Goal: Use online tool/utility: Use online tool/utility

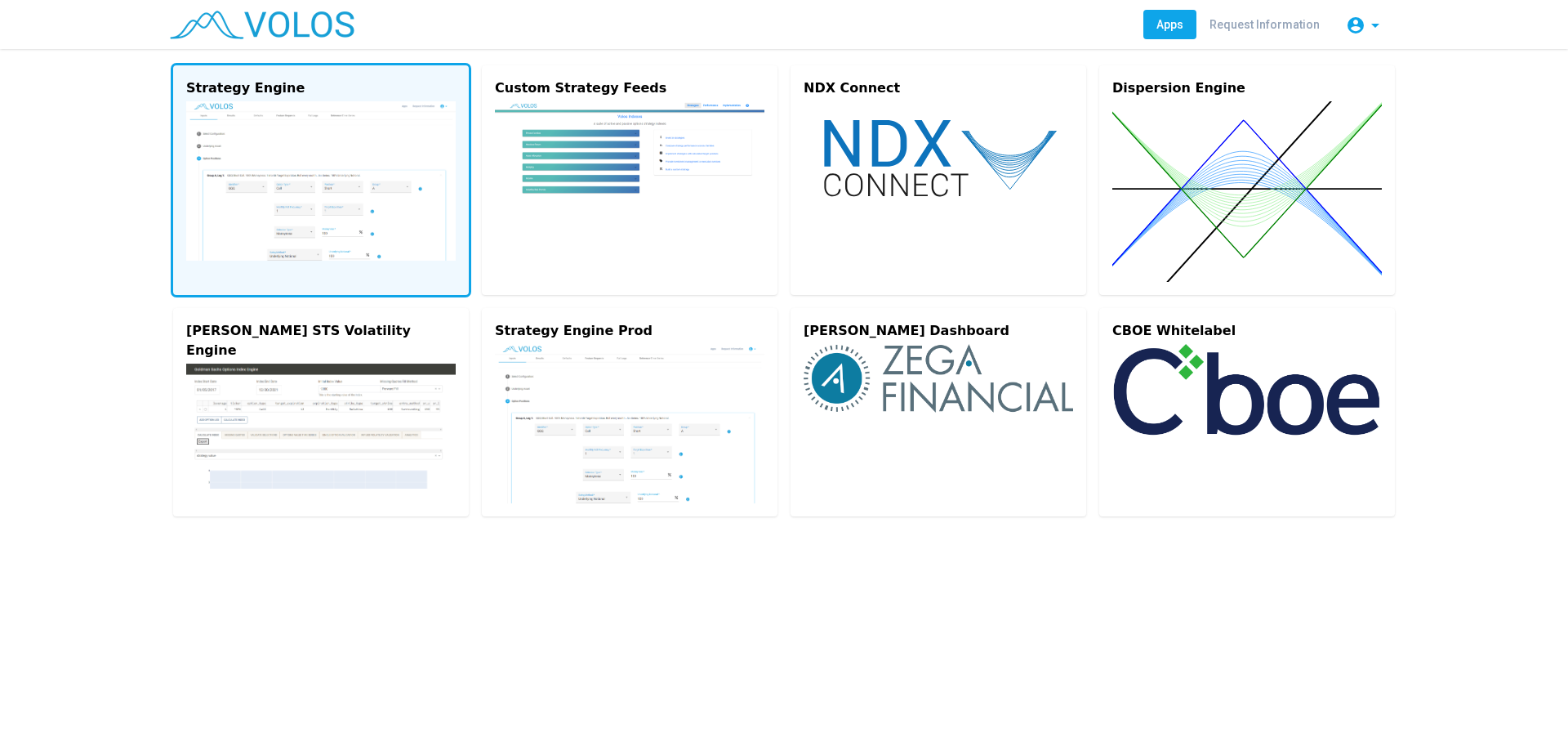
click at [366, 180] on img at bounding box center [321, 180] width 269 height 159
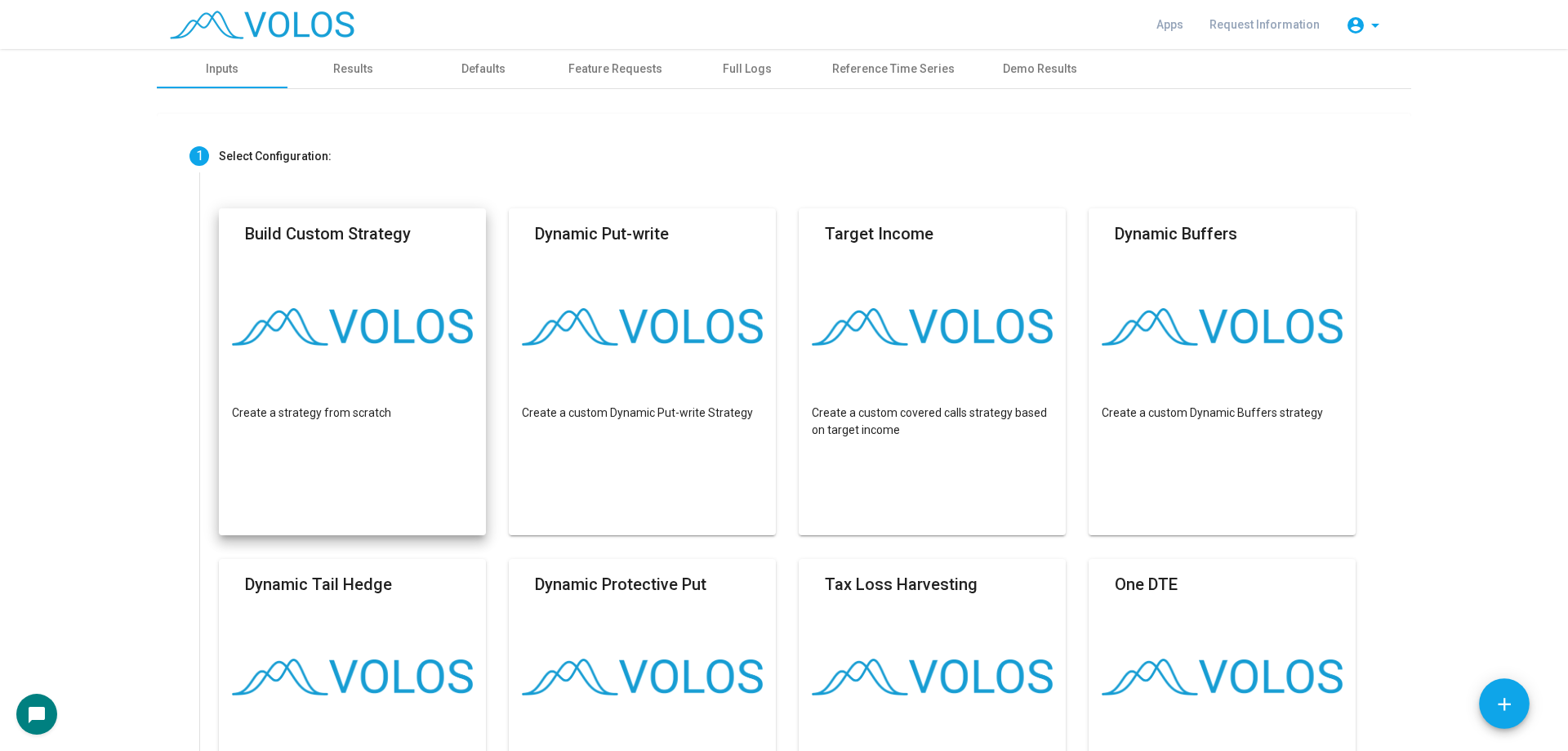
click at [365, 284] on mat-card "Build Custom Strategy Create a strategy from scratch" at bounding box center [352, 371] width 267 height 327
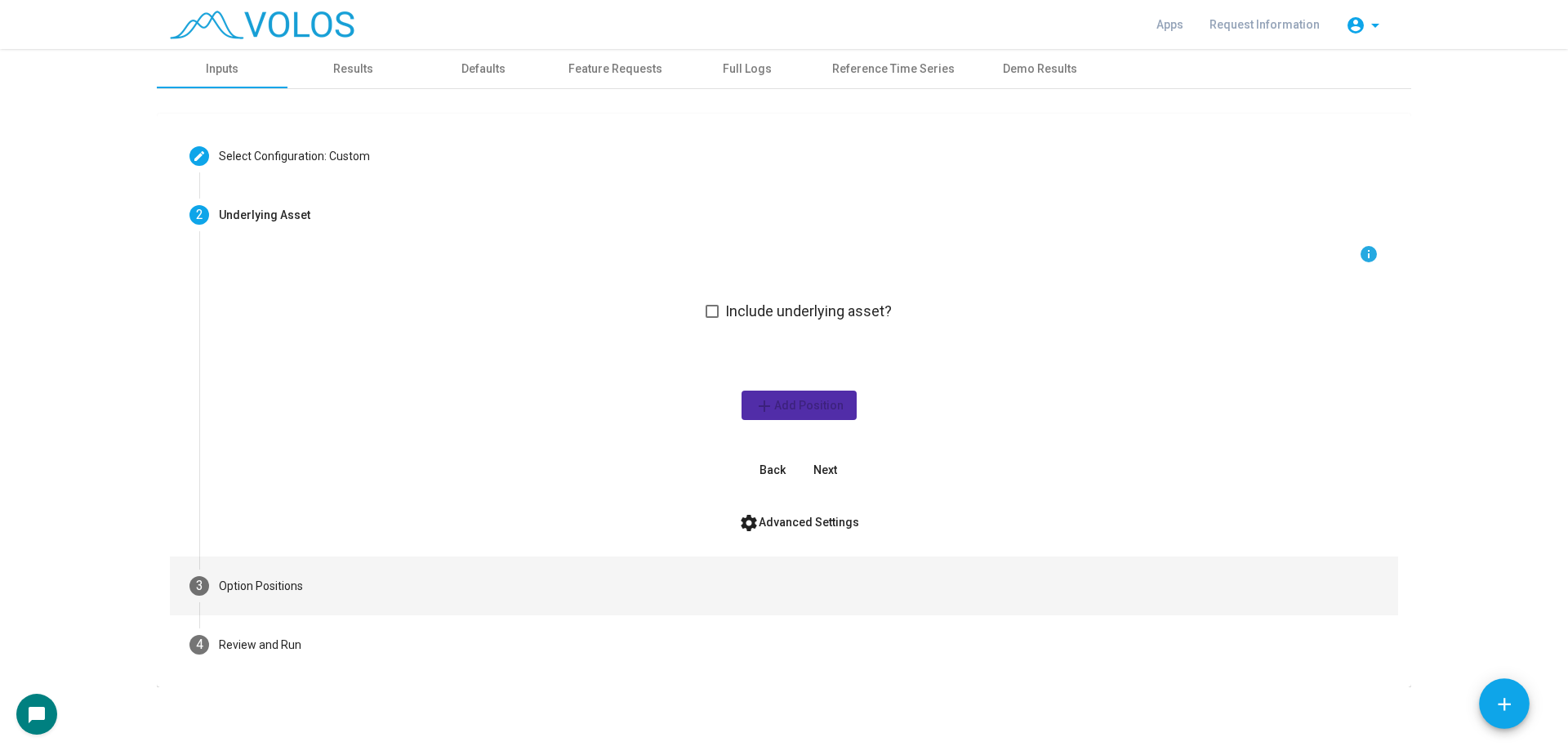
click at [414, 600] on mat-step-header "3 Option Positions" at bounding box center [784, 585] width 1228 height 59
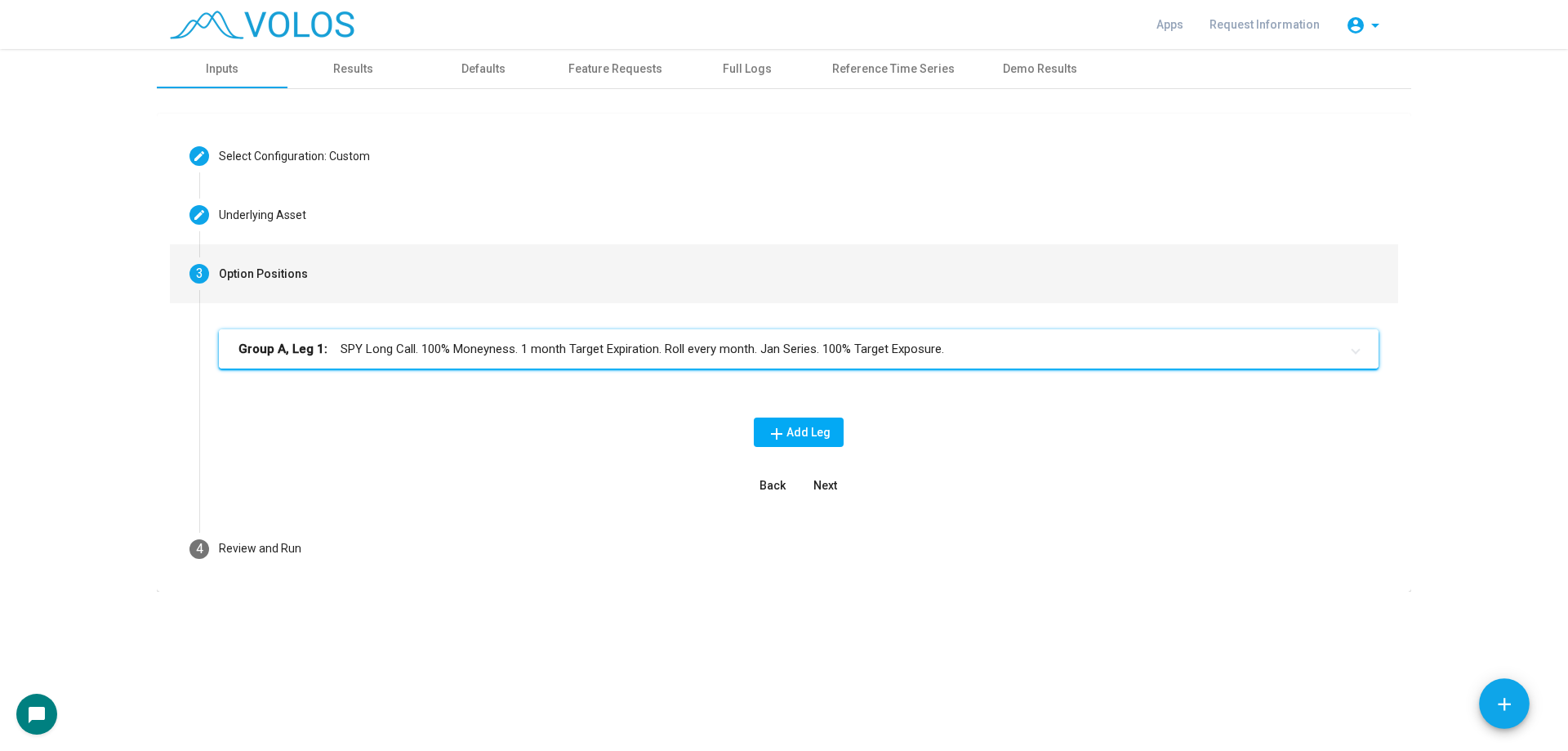
click at [658, 356] on mat-panel-title "Group A, Leg 1: SPY Long Call. 100% Moneyness. 1 month Target Expiration. Roll …" at bounding box center [789, 349] width 1101 height 19
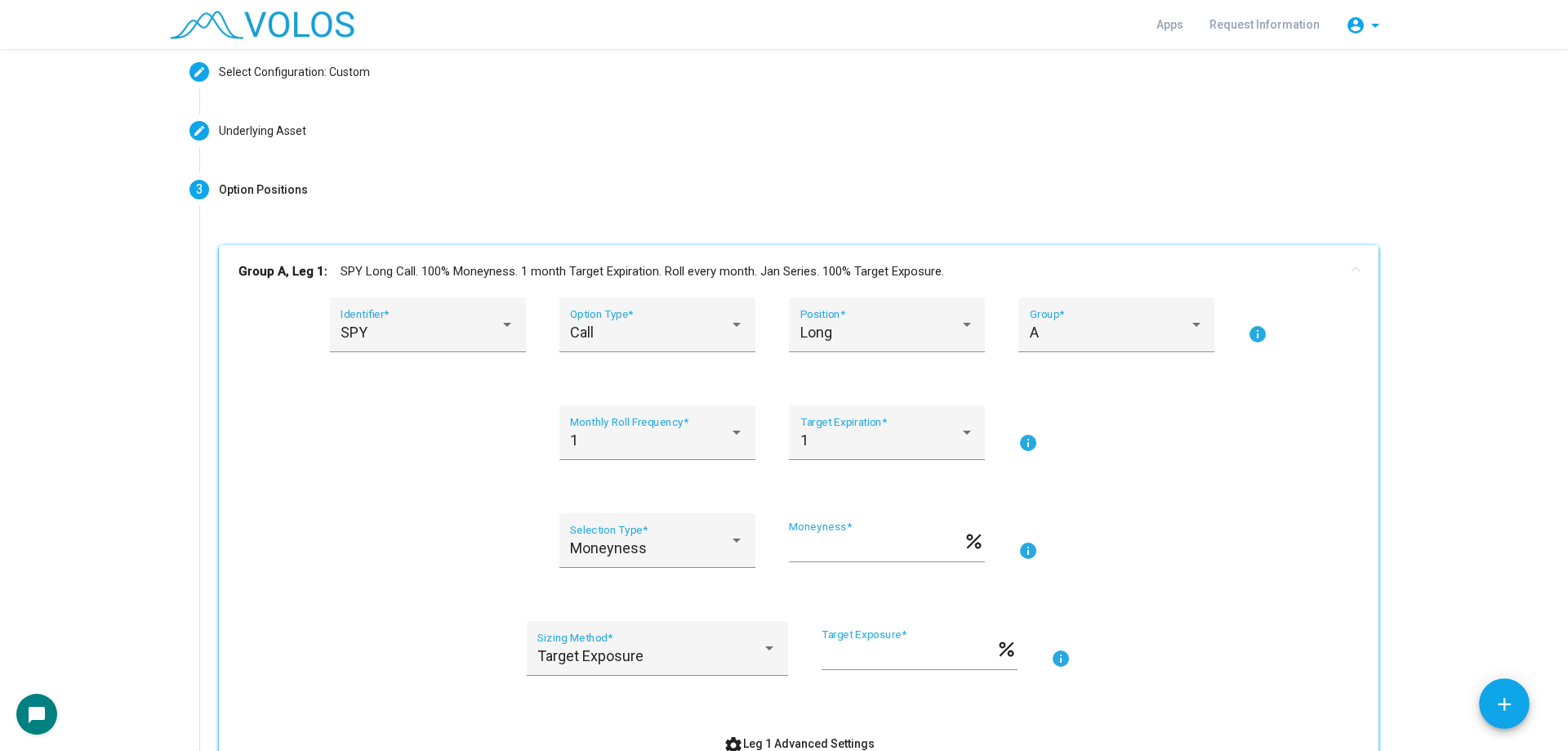
scroll to position [409, 0]
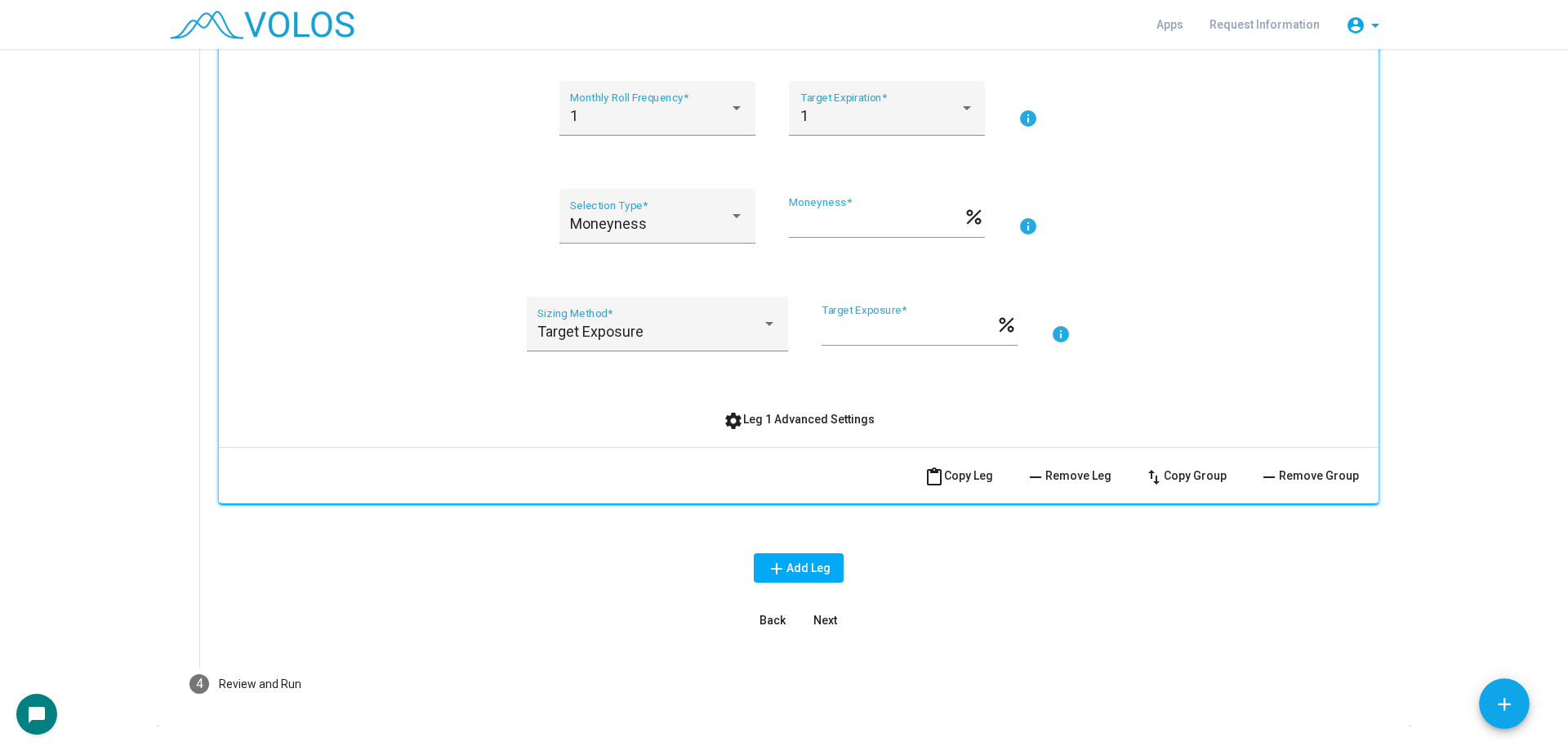
click at [749, 410] on button "settings Leg 1 Advanced Settings" at bounding box center [799, 419] width 177 height 30
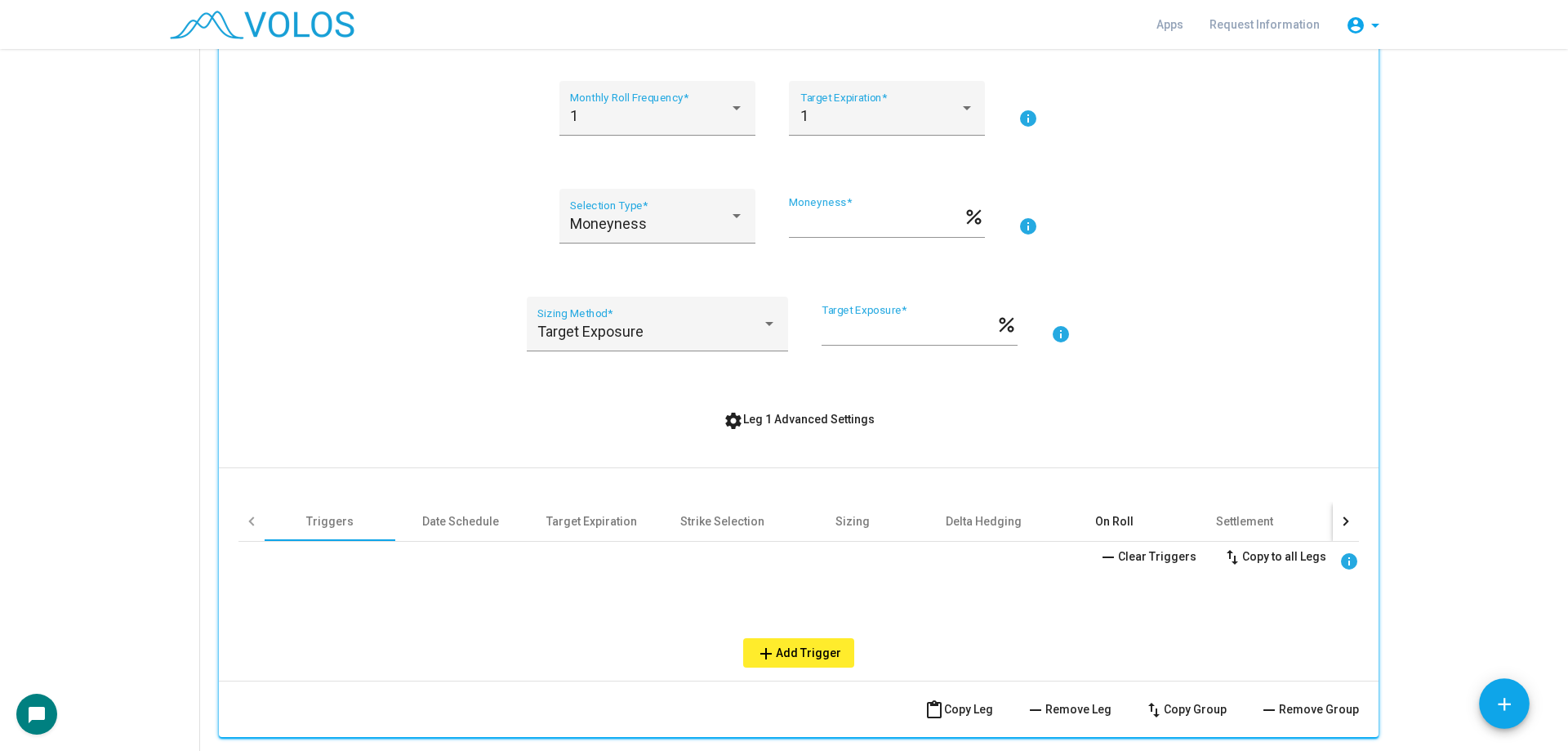
click at [1107, 528] on div "On Roll" at bounding box center [1114, 521] width 38 height 17
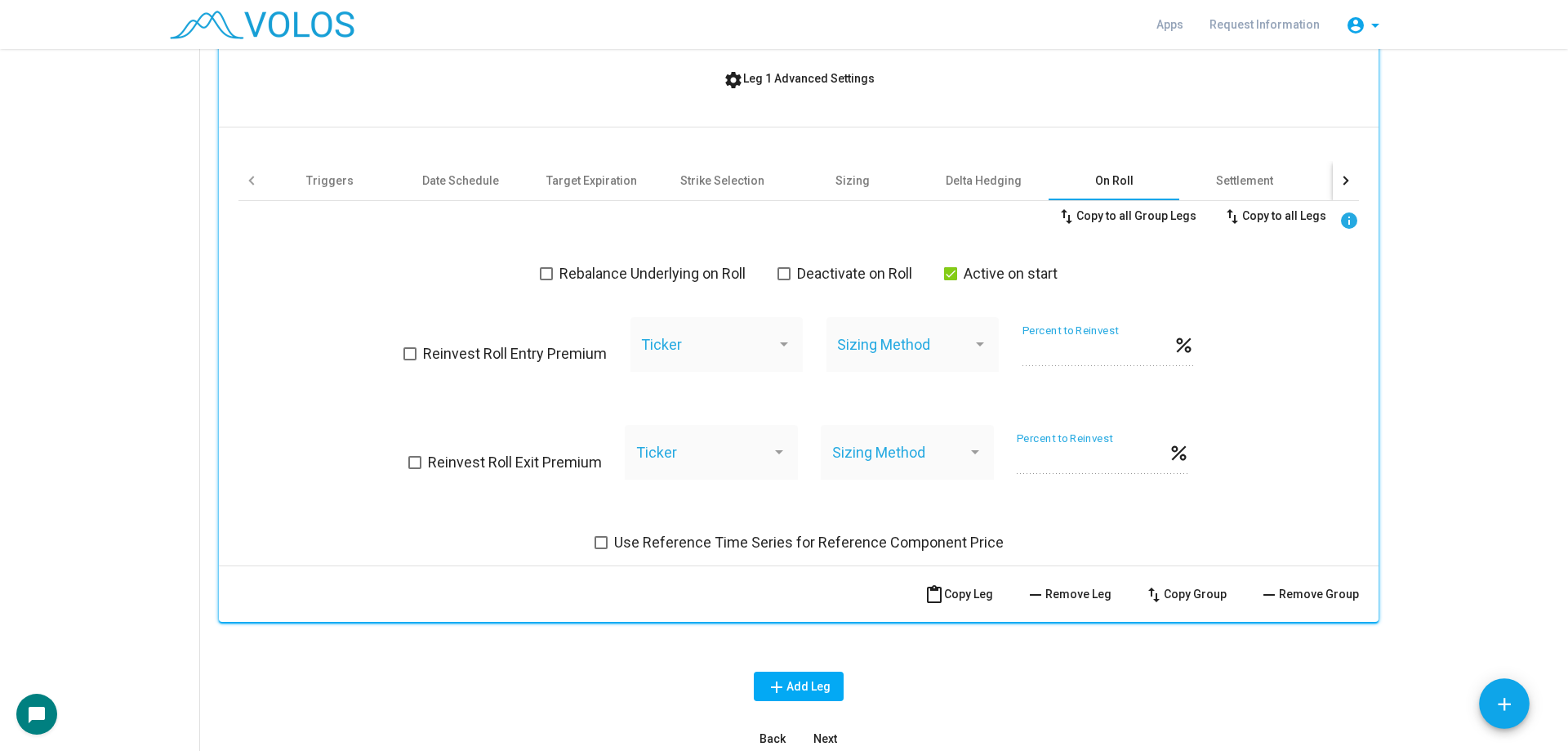
scroll to position [745, 0]
